Goal: Check status

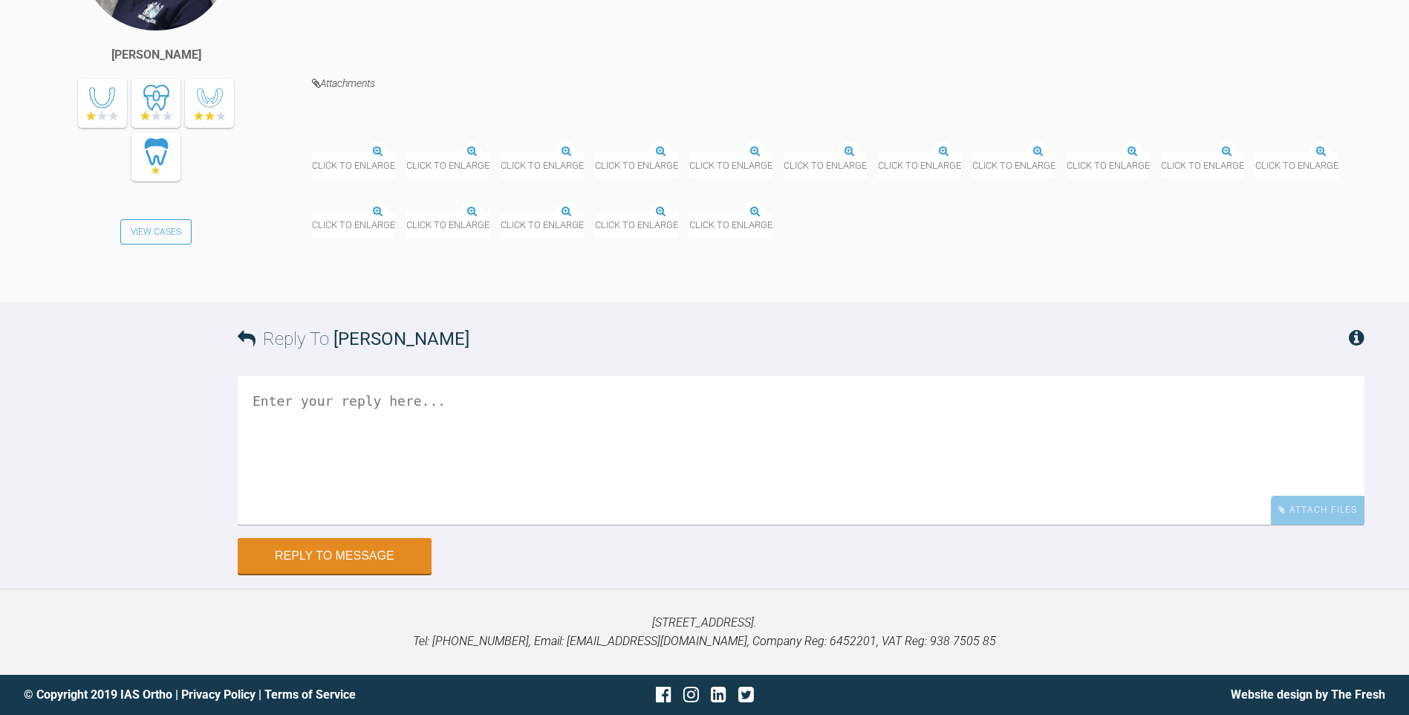
scroll to position [11663, 0]
